Goal: Task Accomplishment & Management: Use online tool/utility

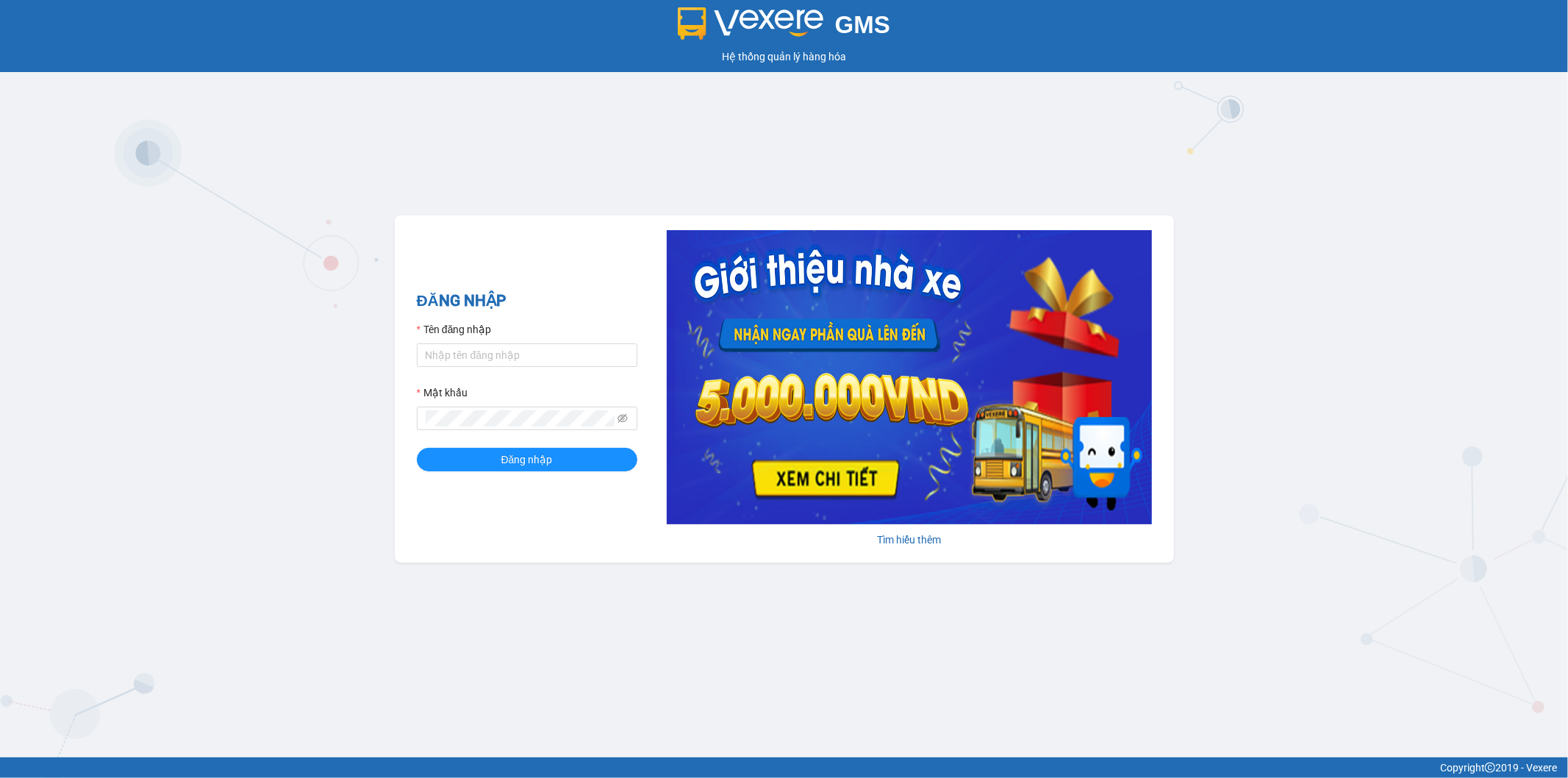
click at [527, 340] on div "Tên đăng nhập" at bounding box center [527, 332] width 220 height 22
click at [523, 349] on input "Tên đăng nhập" at bounding box center [527, 355] width 220 height 23
type input "t"
type input "H"
type input "hoangtung.thoidai"
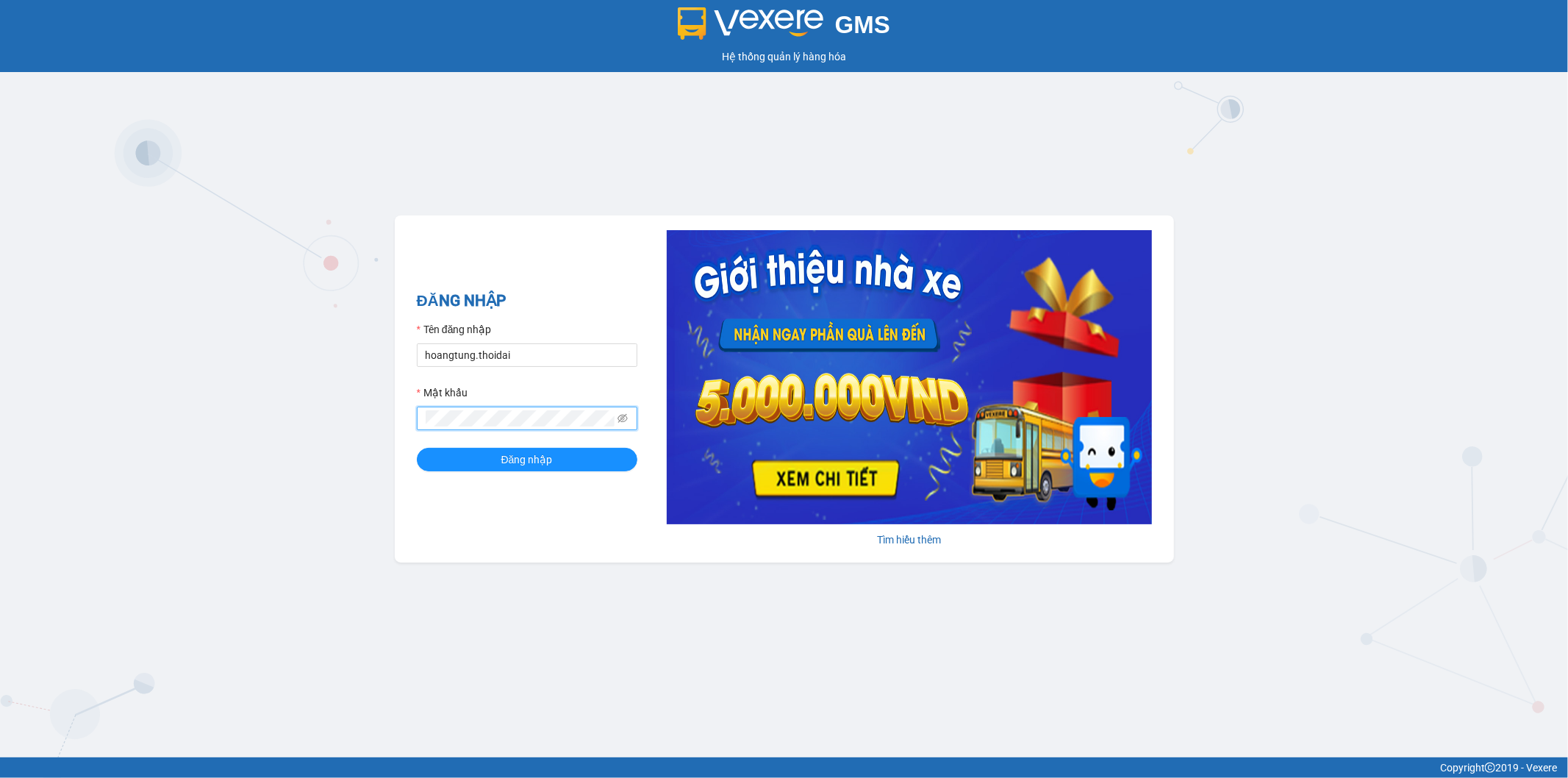
click at [417, 448] on button "Đăng nhập" at bounding box center [527, 460] width 220 height 23
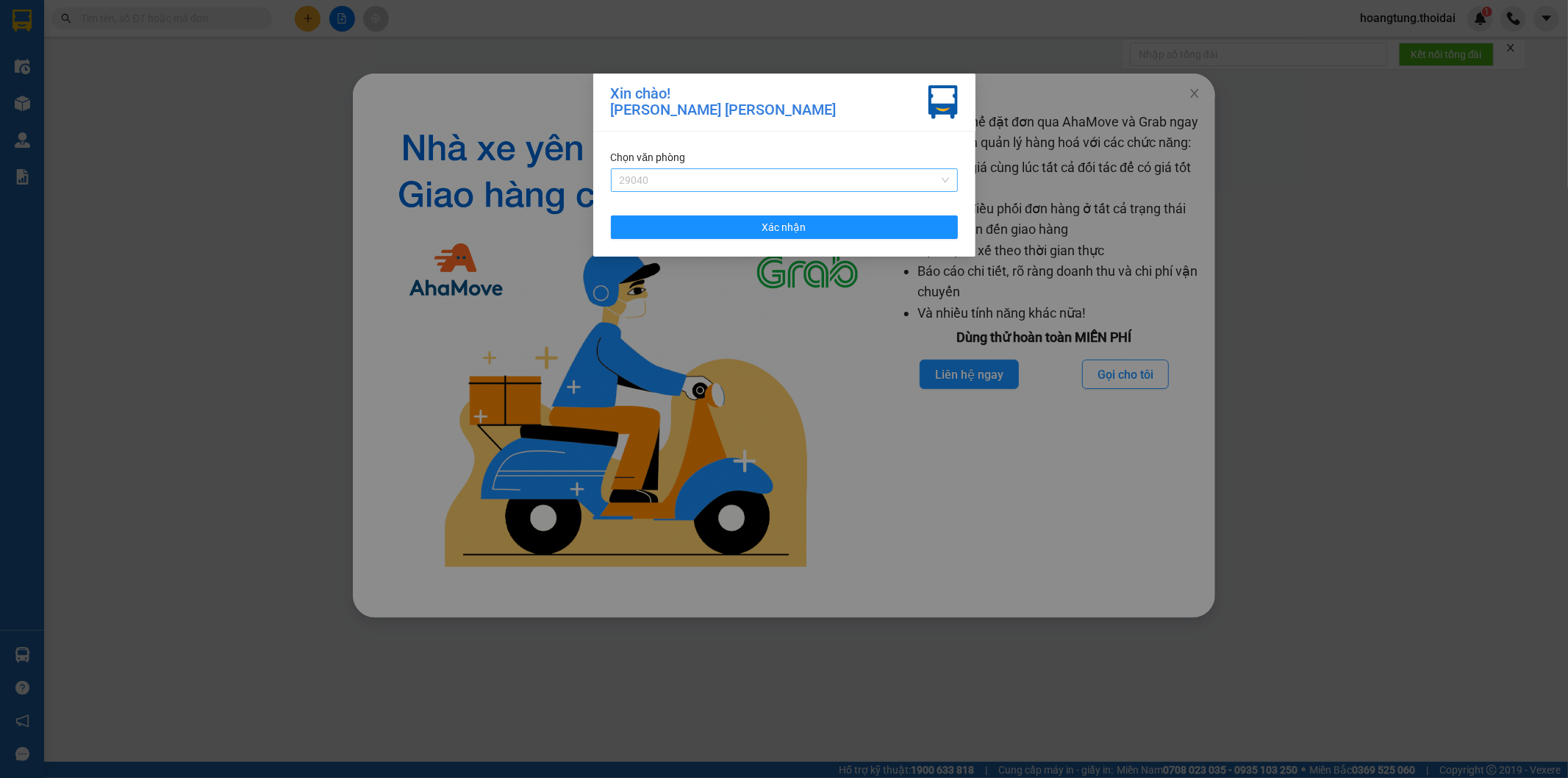
click at [755, 177] on span "29040" at bounding box center [784, 180] width 329 height 22
click at [702, 207] on div "[PERSON_NAME]" at bounding box center [784, 209] width 329 height 16
click at [745, 233] on button "Xác nhận" at bounding box center [784, 227] width 347 height 23
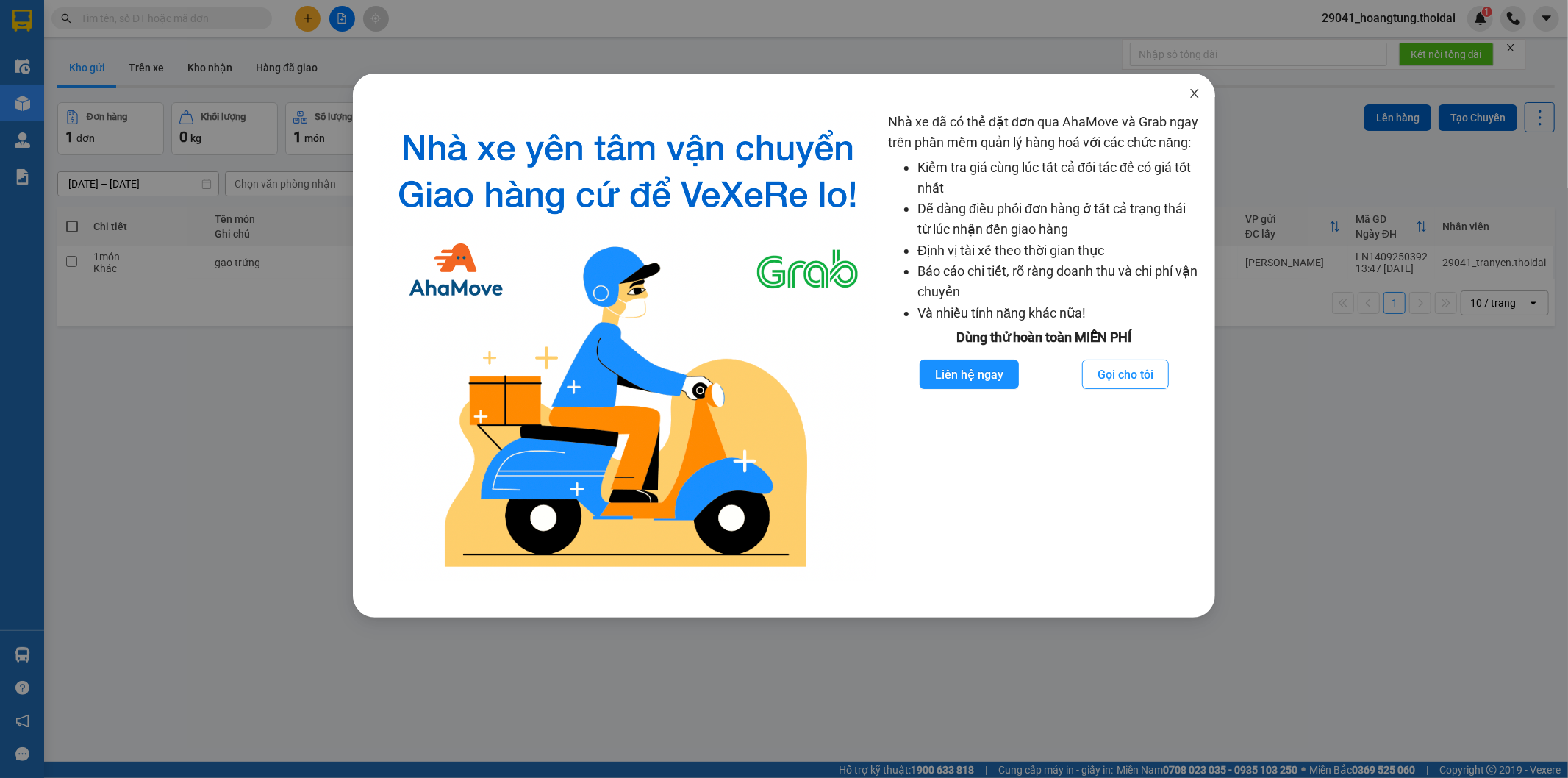
click at [1199, 90] on icon "close" at bounding box center [1194, 93] width 12 height 12
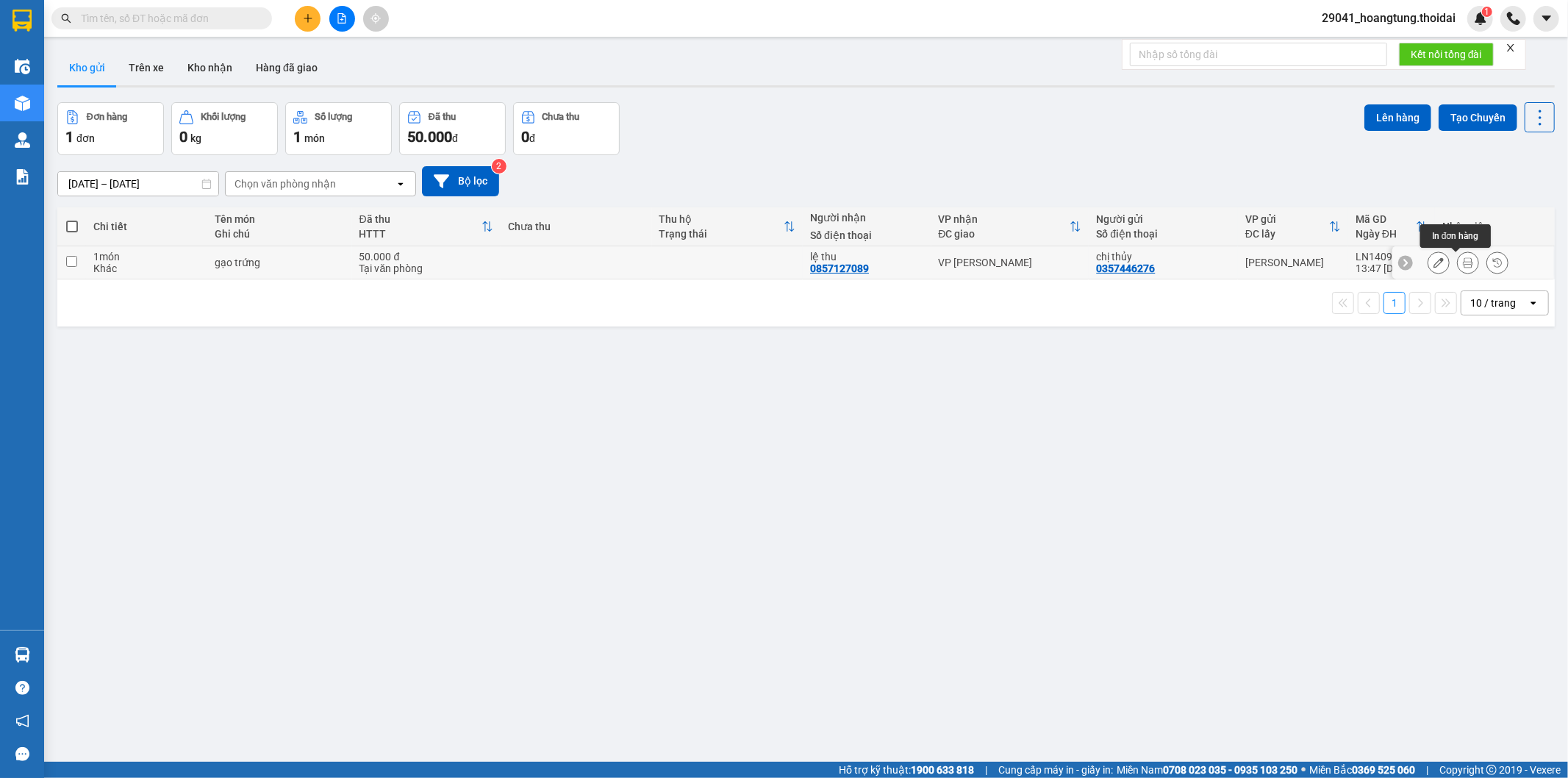
click at [1463, 266] on icon at bounding box center [1468, 262] width 10 height 10
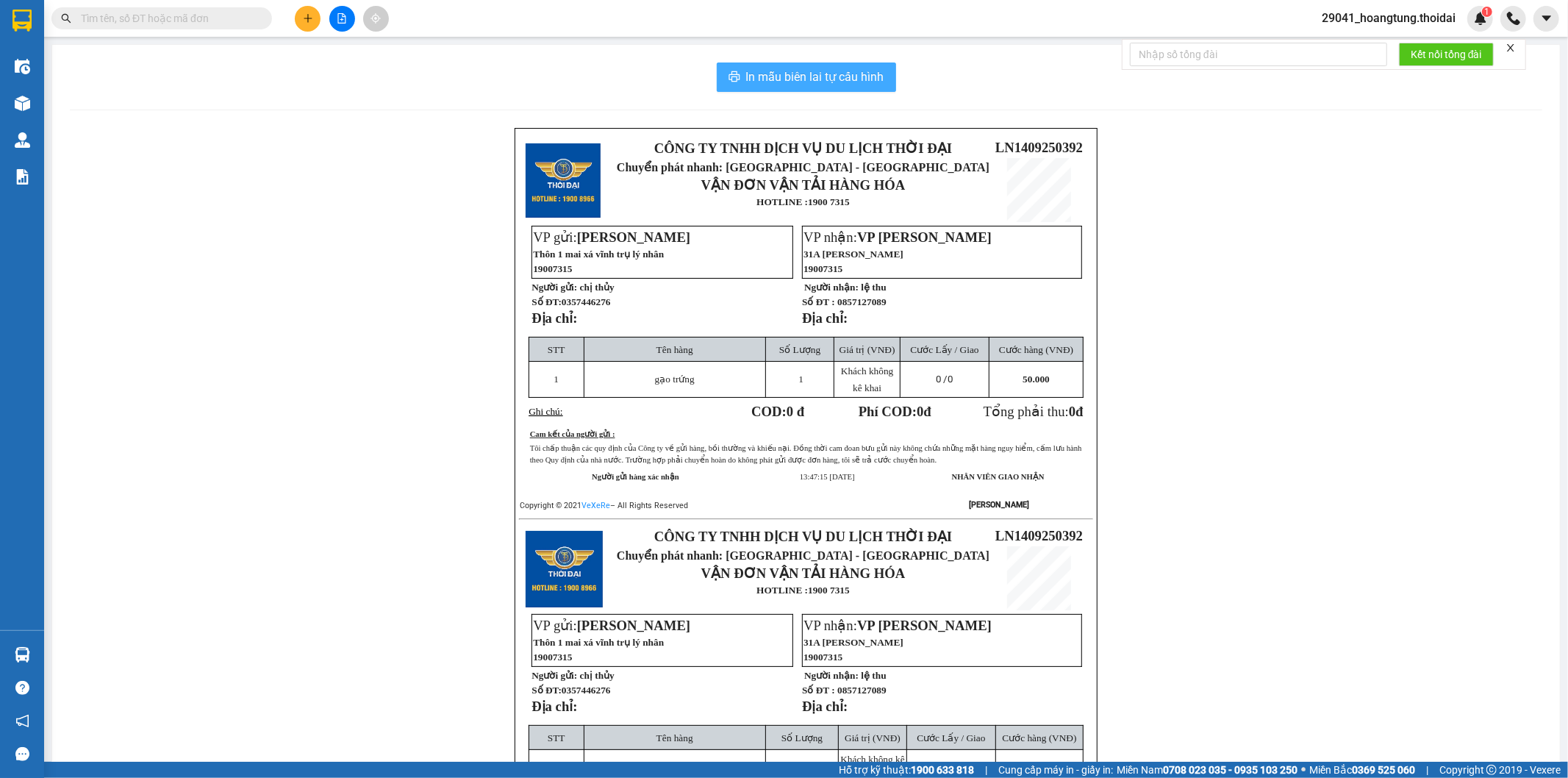
click at [806, 70] on span "In mẫu biên lai tự cấu hình" at bounding box center [815, 77] width 138 height 19
